Goal: Find specific page/section: Find specific page/section

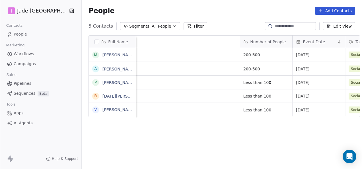
scroll to position [144, 280]
